Goal: Transaction & Acquisition: Book appointment/travel/reservation

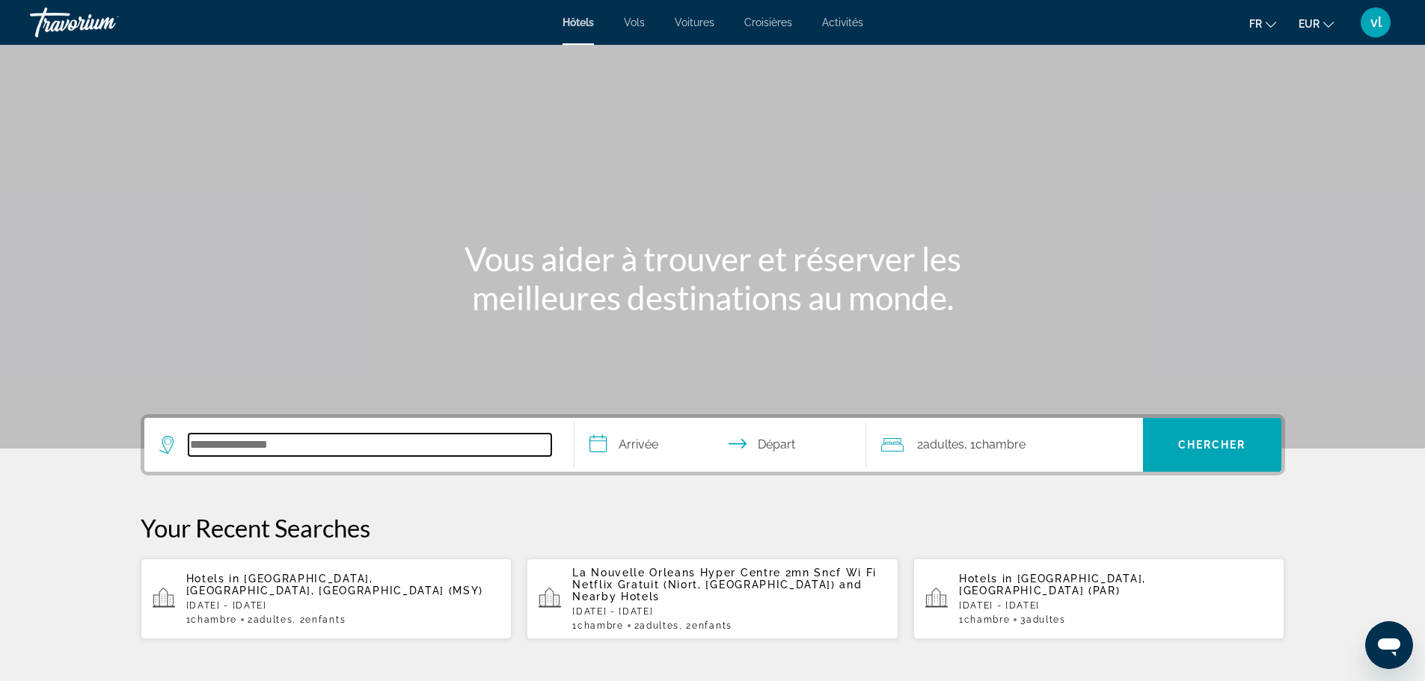
click at [214, 444] on input "Search hotel destination" at bounding box center [370, 445] width 363 height 22
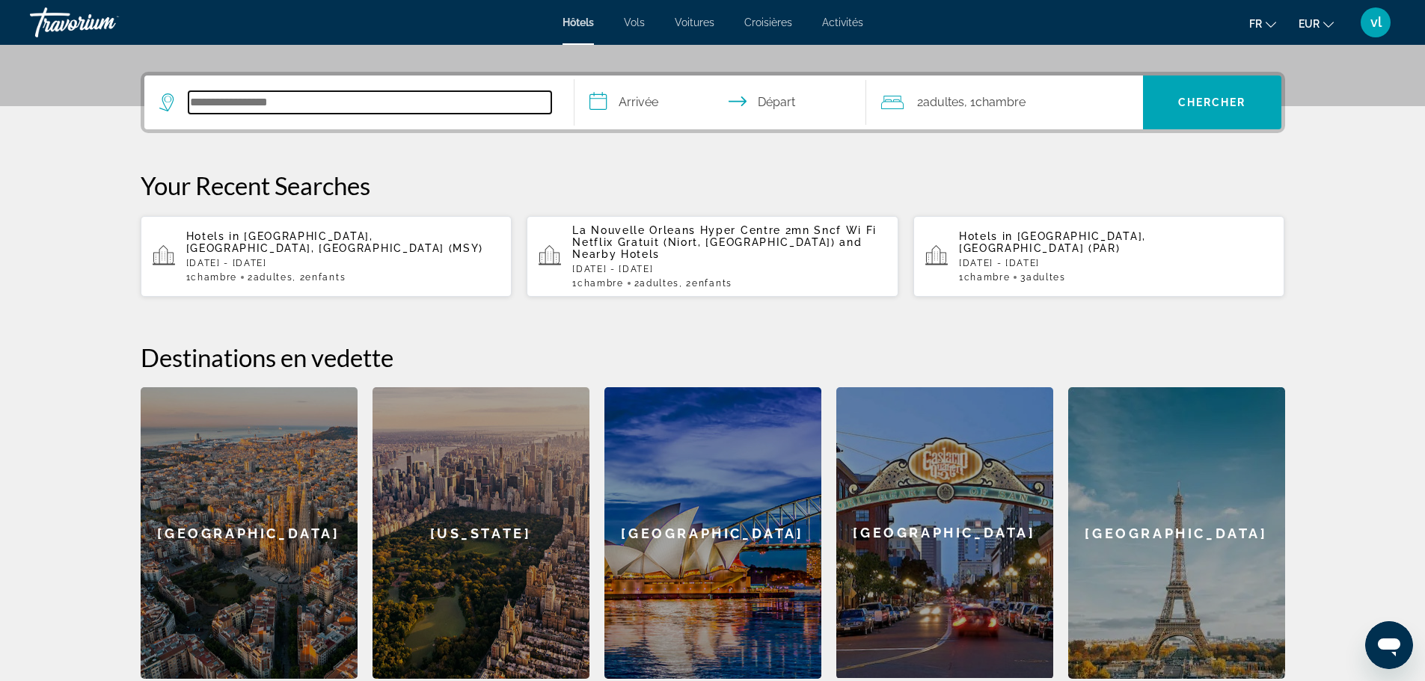
scroll to position [366, 0]
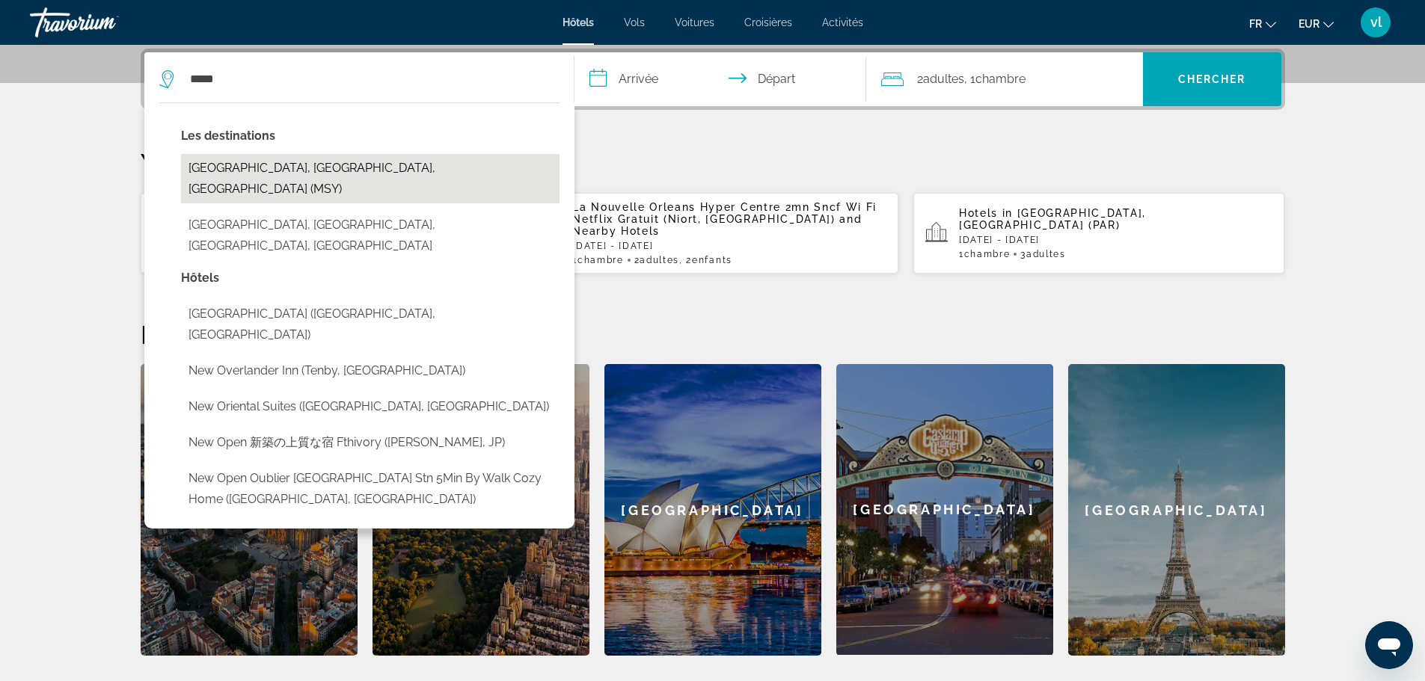
click at [294, 175] on button "[GEOGRAPHIC_DATA], [GEOGRAPHIC_DATA], [GEOGRAPHIC_DATA] (MSY)" at bounding box center [370, 178] width 379 height 49
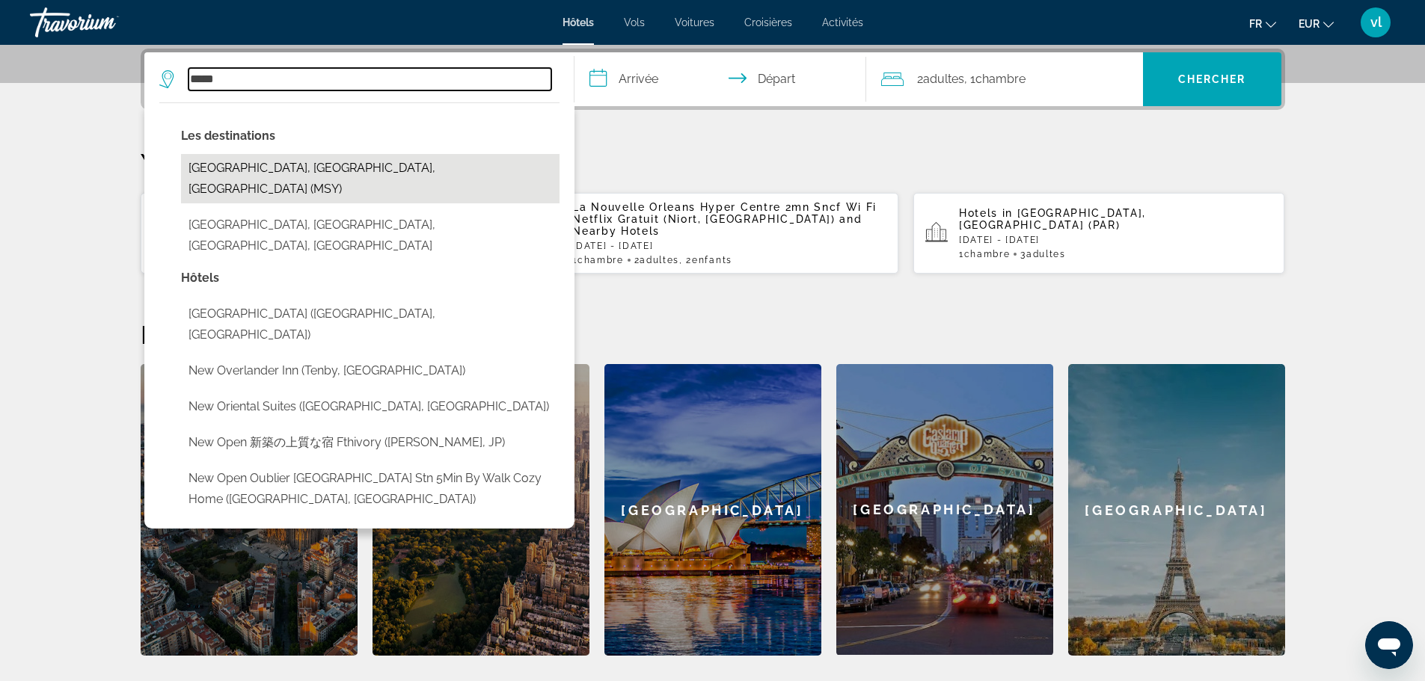
type input "**********"
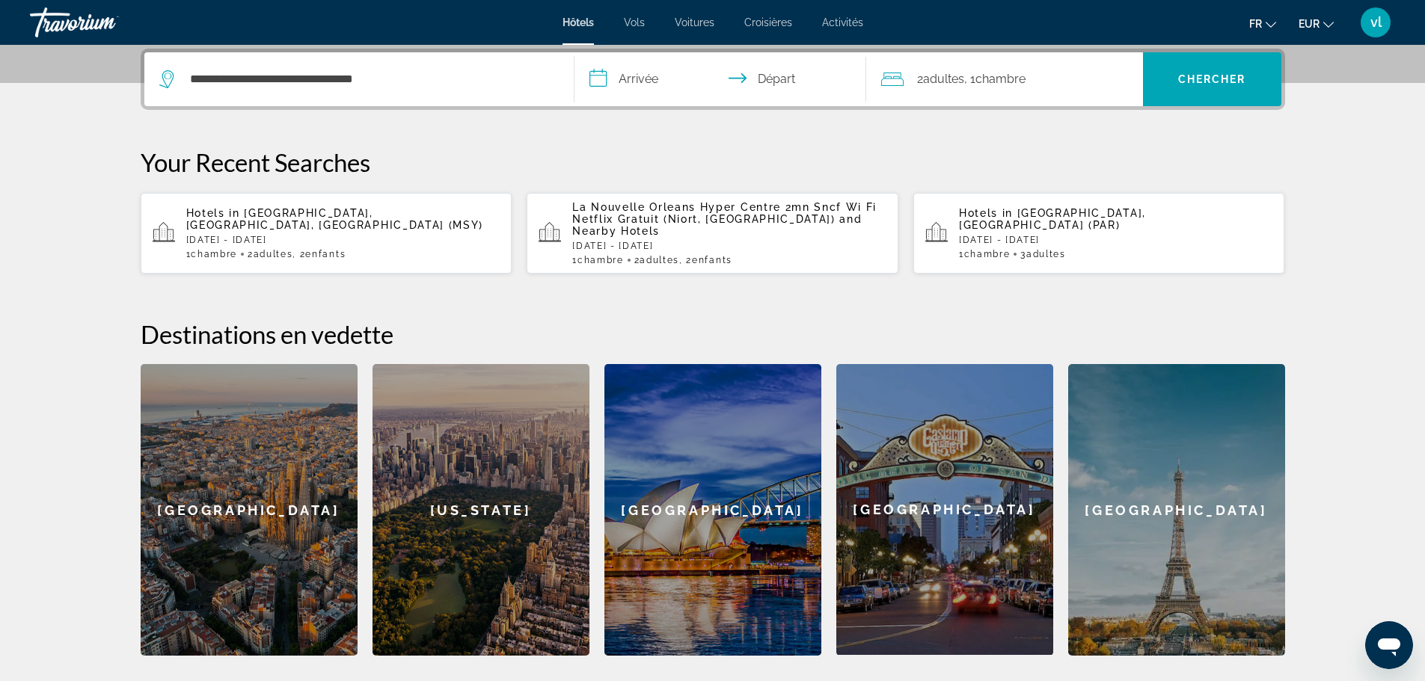
click at [609, 75] on input "**********" at bounding box center [723, 81] width 298 height 58
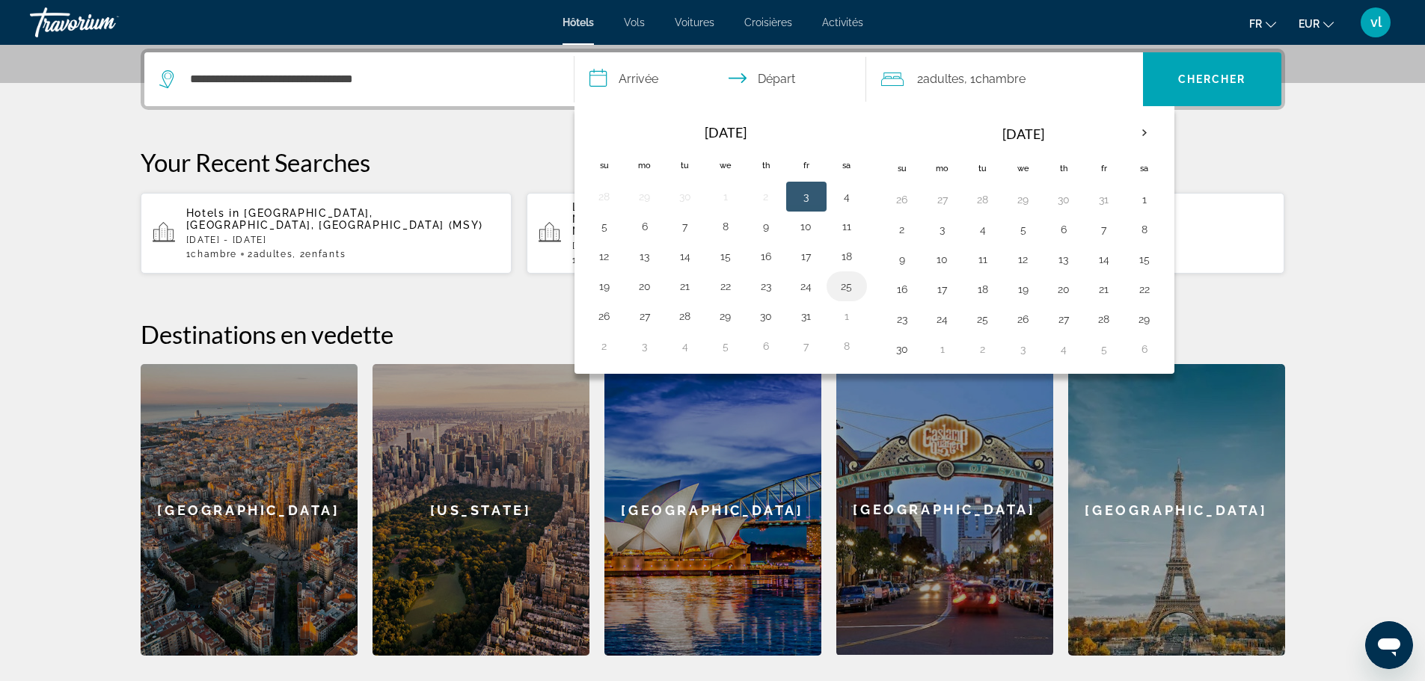
click at [842, 286] on button "25" at bounding box center [847, 286] width 24 height 21
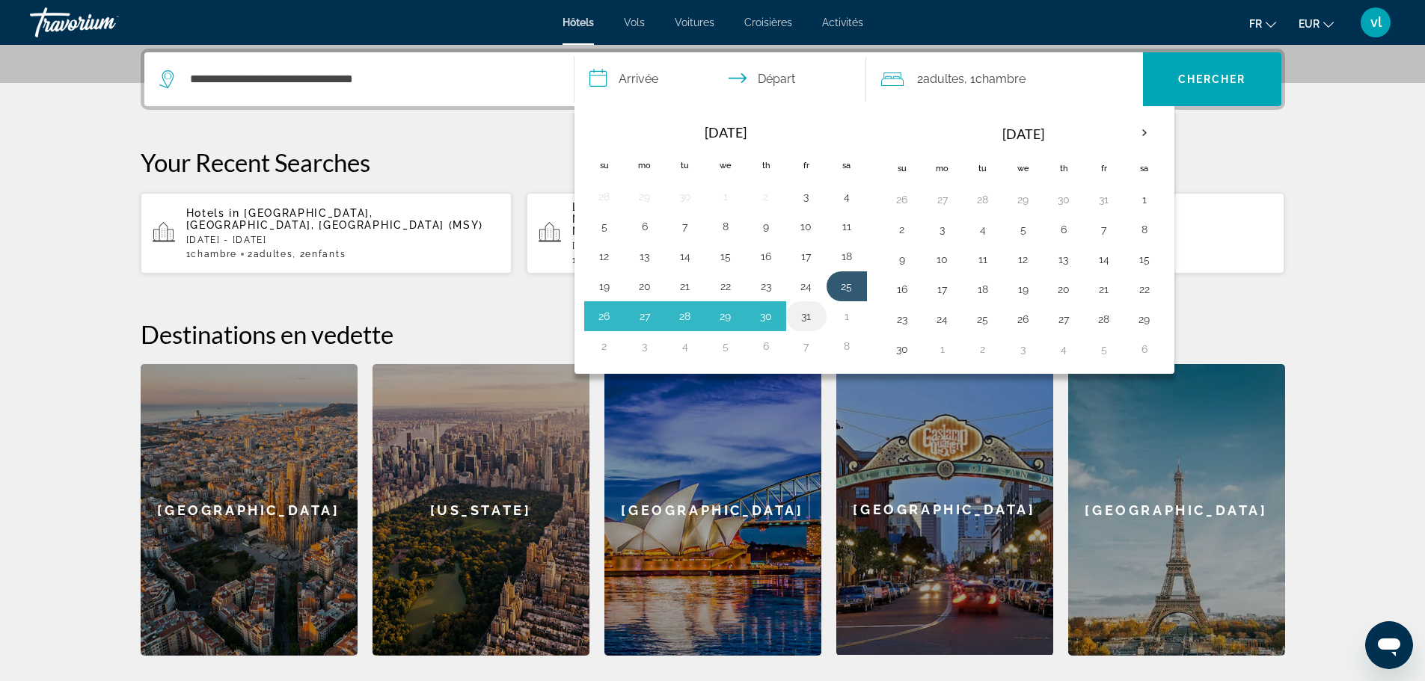
click at [806, 320] on button "31" at bounding box center [806, 316] width 24 height 21
type input "**********"
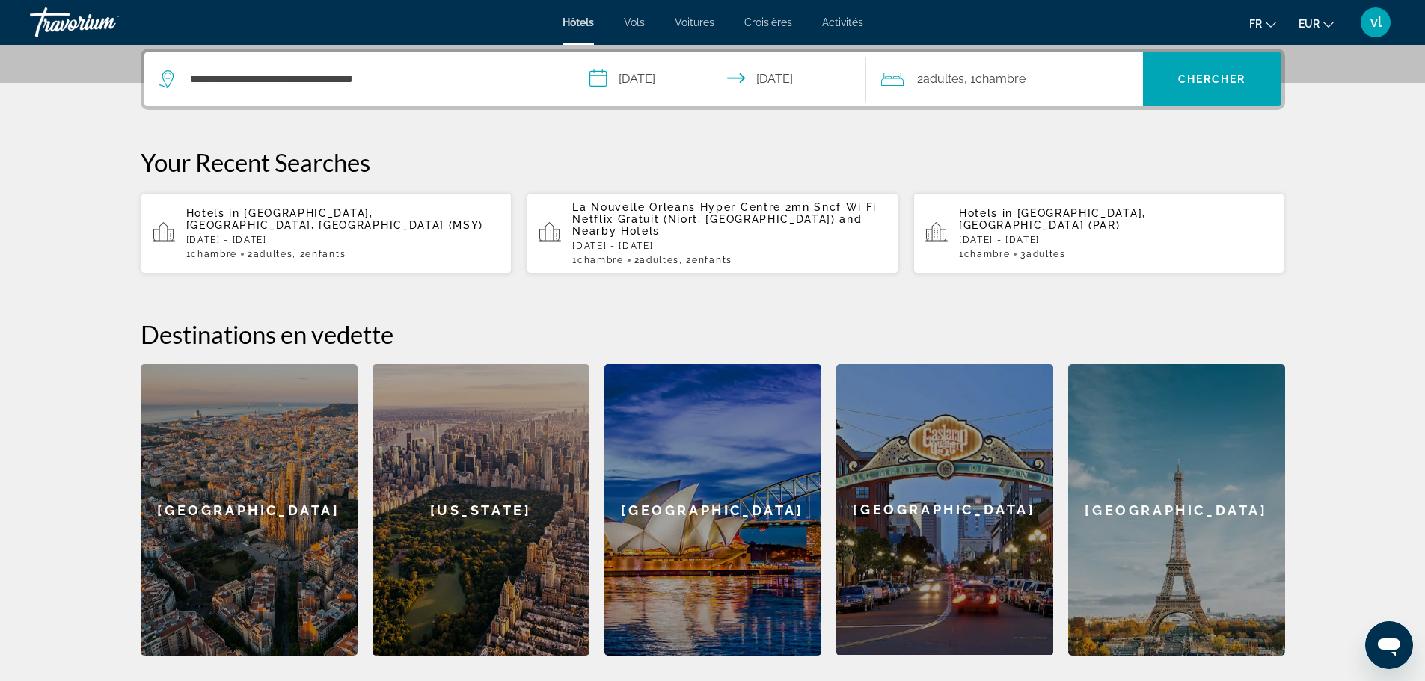
click at [943, 76] on span "Adultes" at bounding box center [943, 79] width 41 height 14
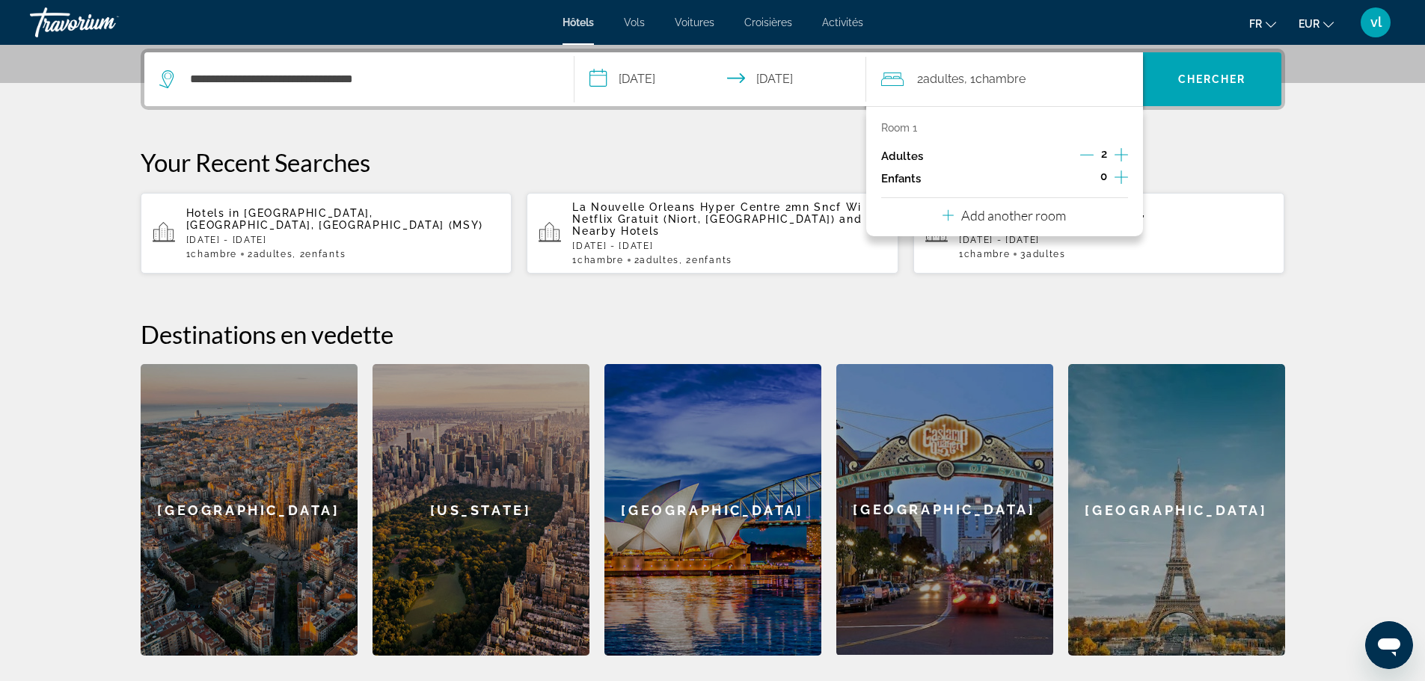
click at [1118, 178] on icon "Increment children" at bounding box center [1121, 177] width 13 height 18
click at [986, 221] on icon "Travelers: 2 adults, 2 children" at bounding box center [983, 218] width 18 height 18
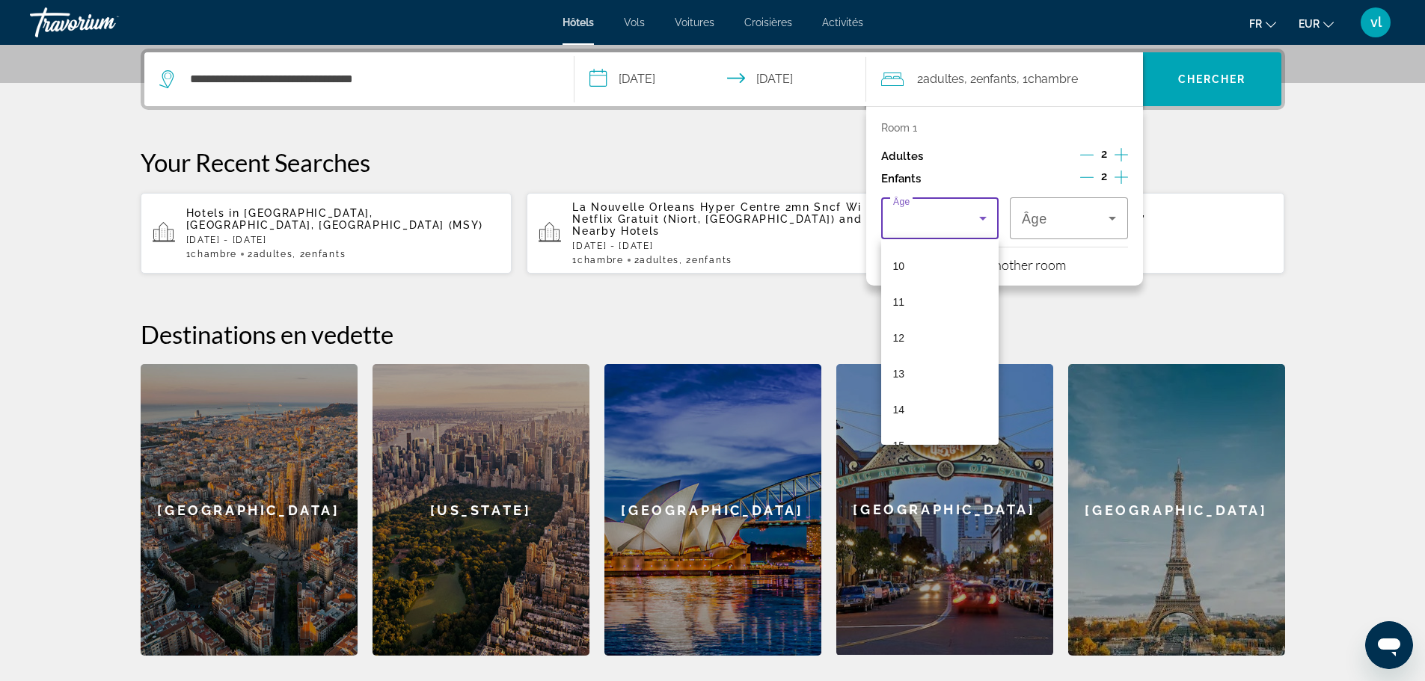
scroll to position [367, 0]
click at [920, 432] on mat-option "15" at bounding box center [940, 435] width 118 height 36
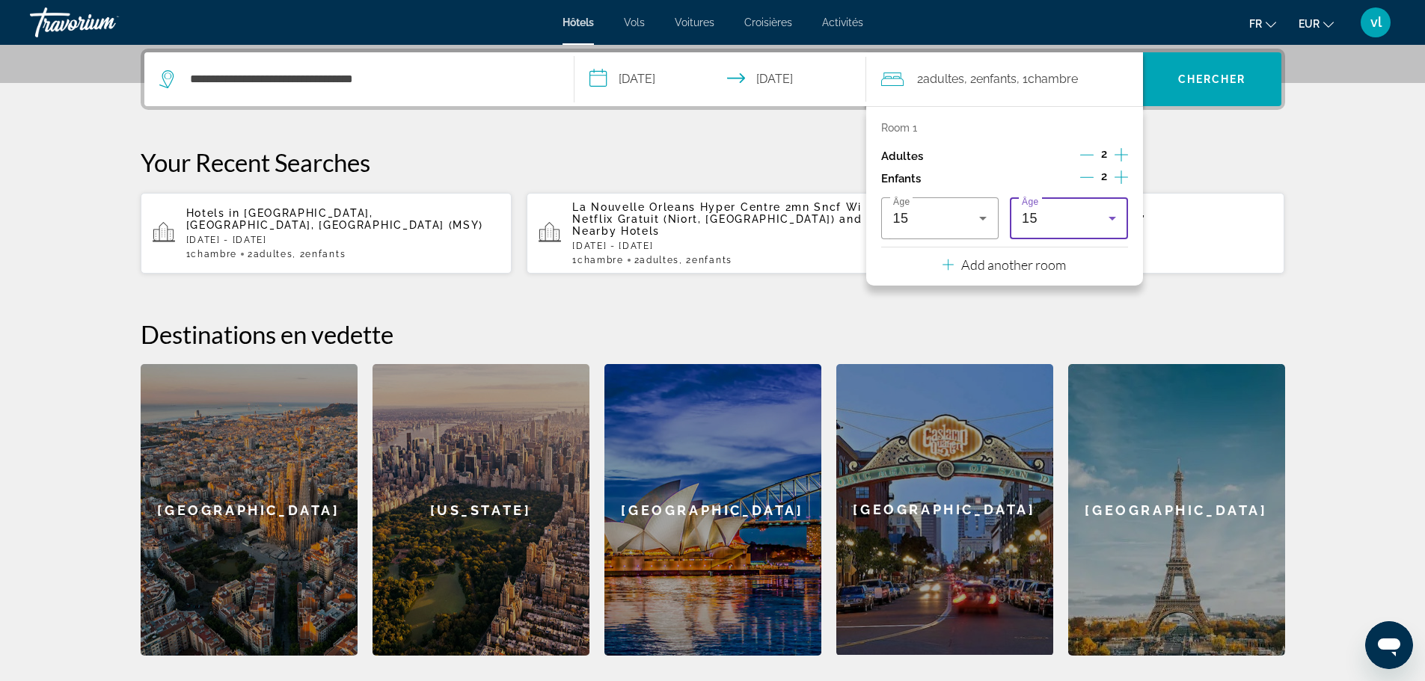
click at [1109, 216] on icon "Travelers: 2 adults, 2 children" at bounding box center [1112, 218] width 18 height 18
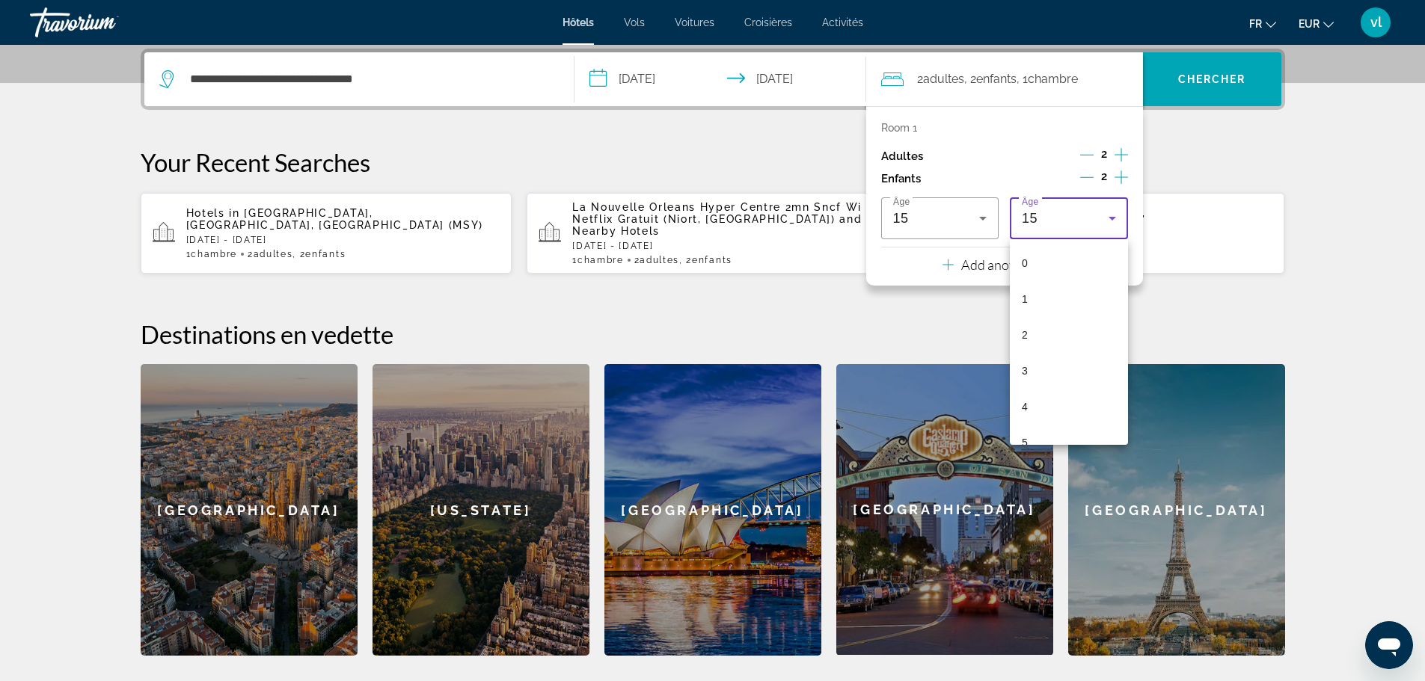
scroll to position [375, 0]
click at [1046, 315] on mat-option "12" at bounding box center [1069, 319] width 118 height 36
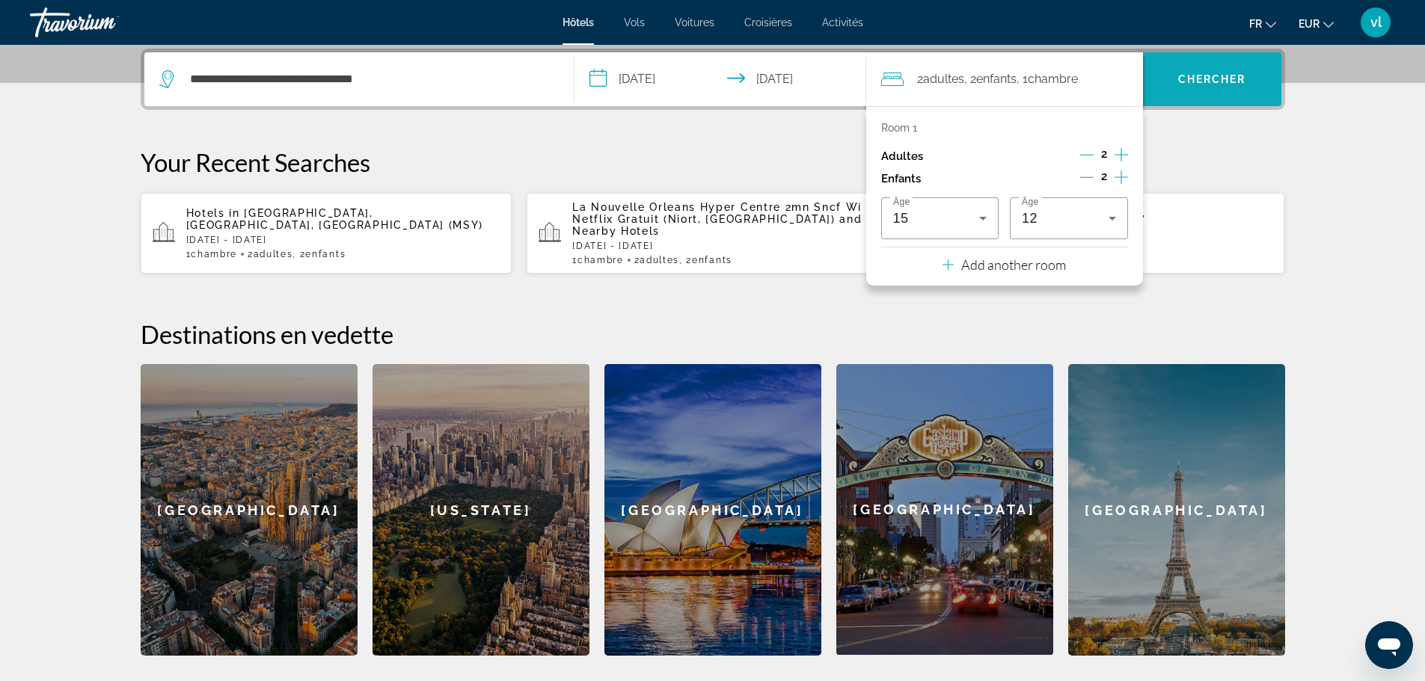
click at [1225, 81] on span "Chercher" at bounding box center [1212, 79] width 68 height 12
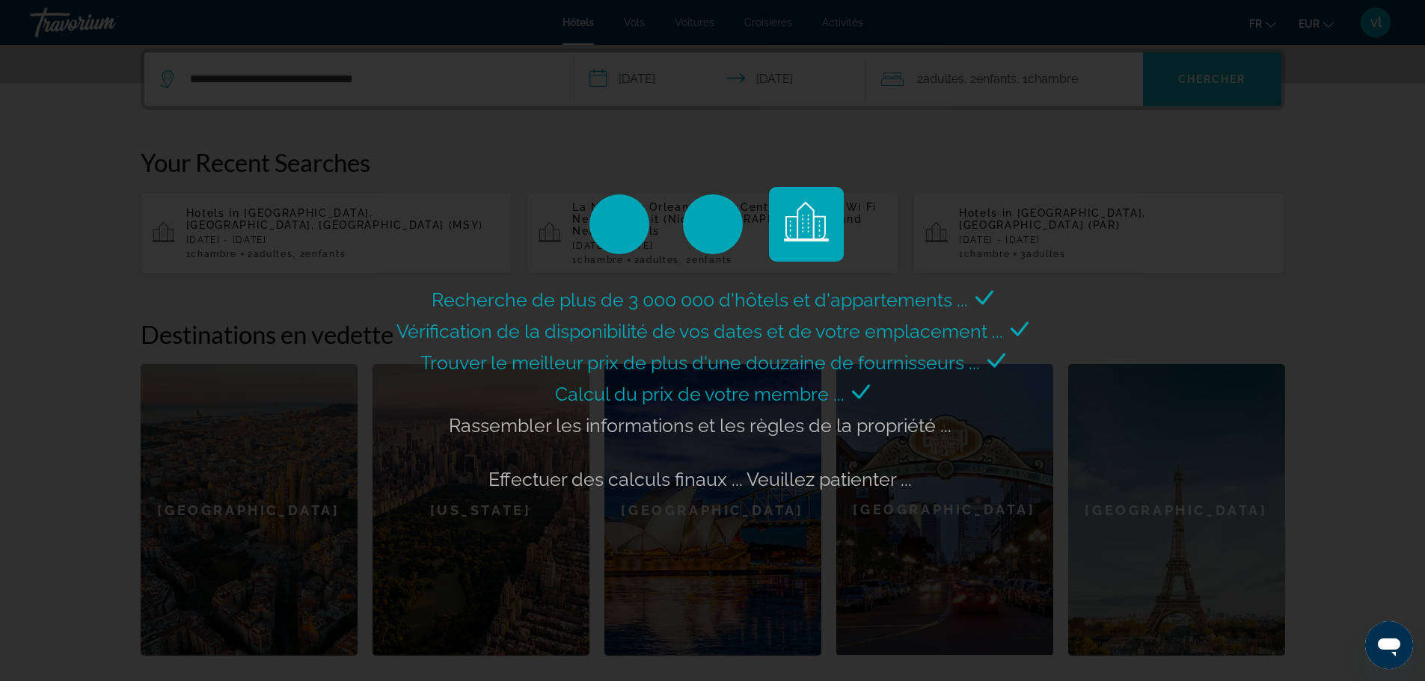
click at [1225, 81] on div "Recherche de plus de 3 000 000 d'hôtels et d'appartements ... Vérification de l…" at bounding box center [712, 340] width 1425 height 681
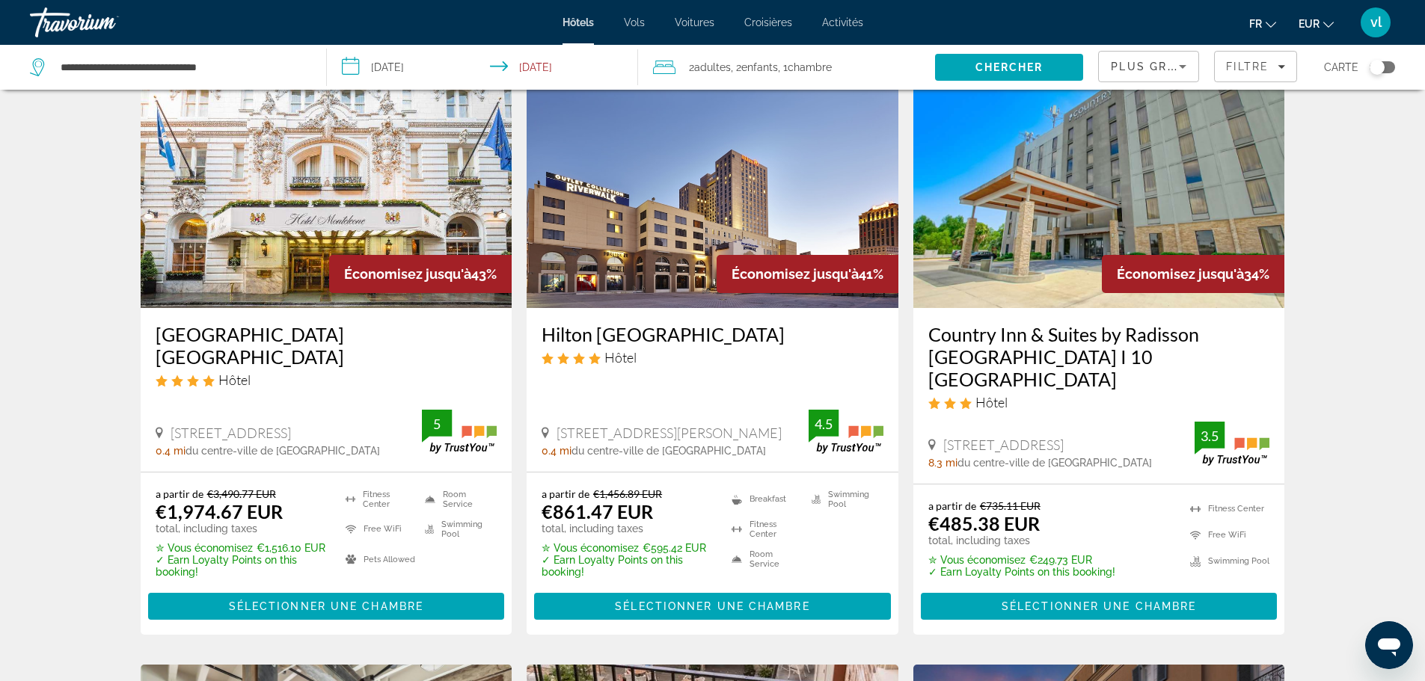
scroll to position [67, 0]
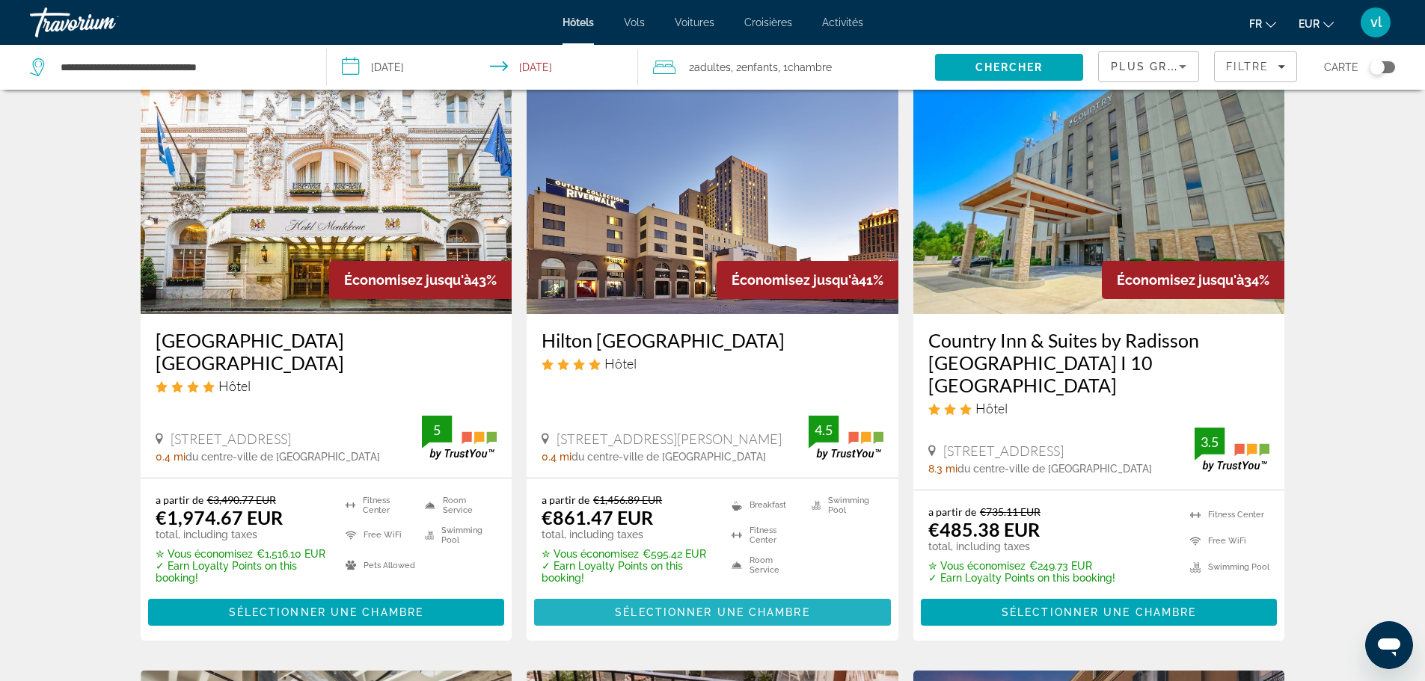
click at [692, 607] on span "Sélectionner une chambre" at bounding box center [712, 613] width 194 height 12
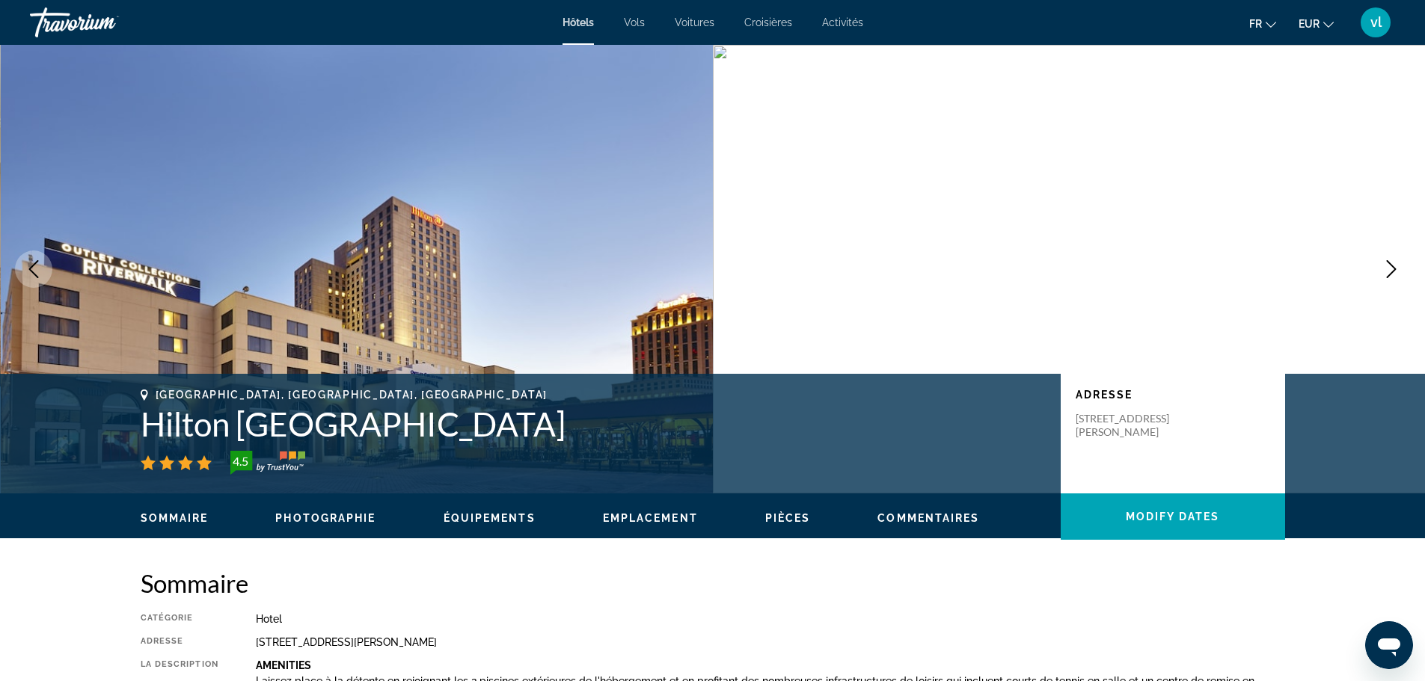
drag, startPoint x: 119, startPoint y: 421, endPoint x: 577, endPoint y: 431, distance: 458.6
click at [577, 431] on div "[GEOGRAPHIC_DATA], [GEOGRAPHIC_DATA], [GEOGRAPHIC_DATA] Hilton [GEOGRAPHIC_DATA…" at bounding box center [713, 434] width 1204 height 90
copy h1 "Hilton [GEOGRAPHIC_DATA]"
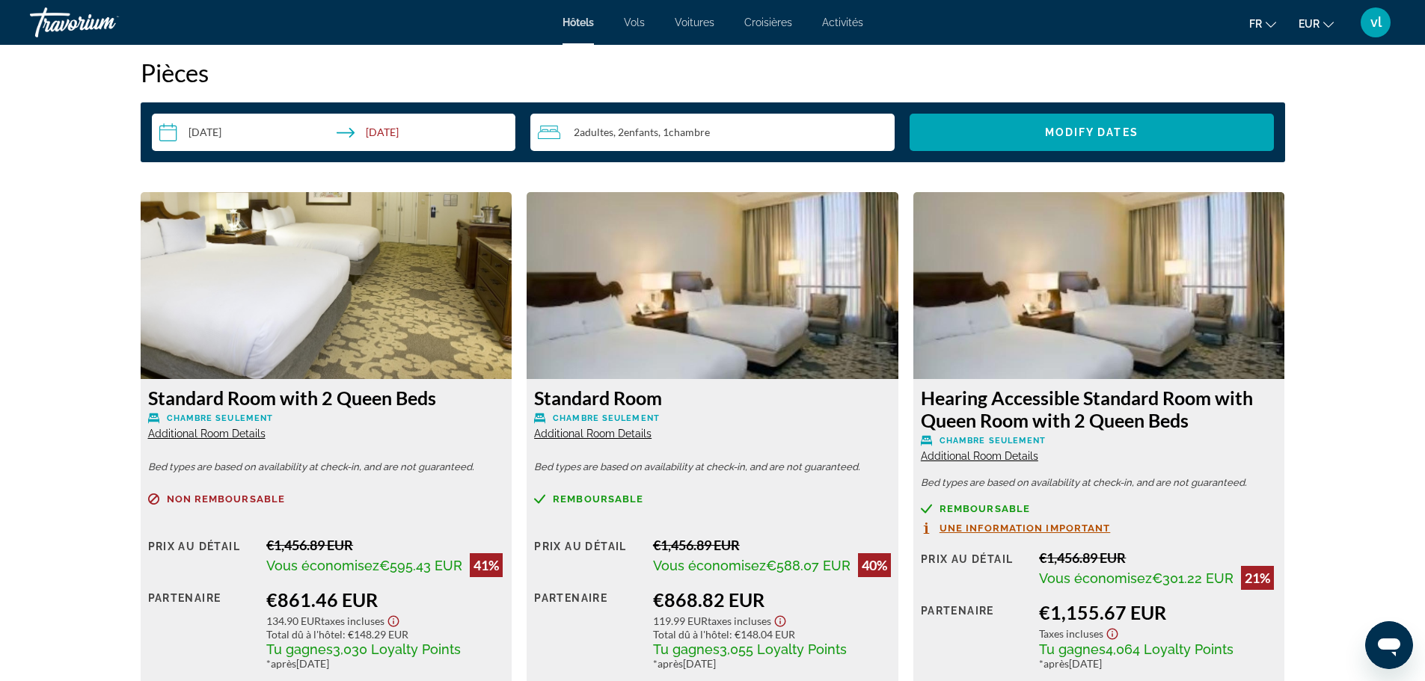
scroll to position [1952, 0]
